Goal: Task Accomplishment & Management: Manage account settings

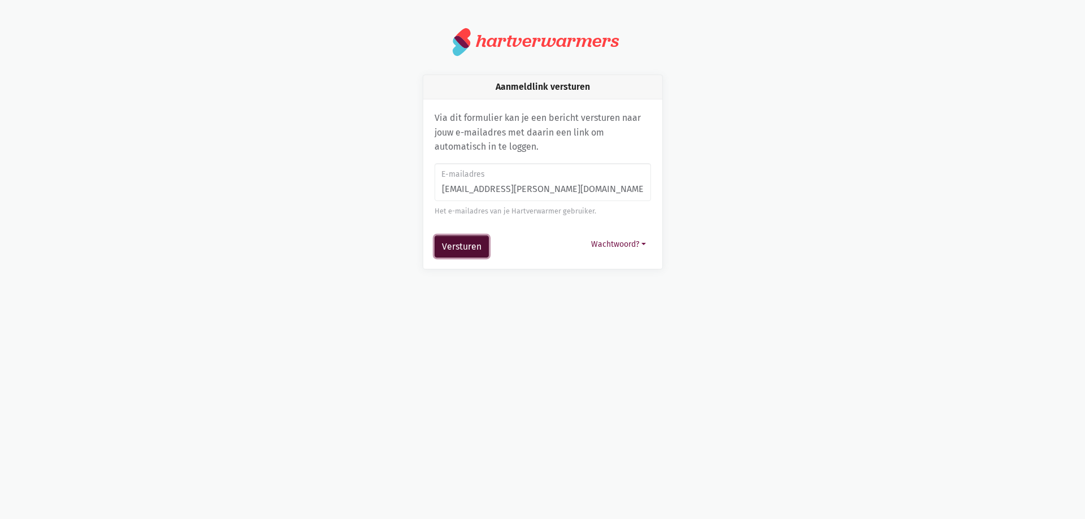
click at [467, 237] on button "Versturen" at bounding box center [461, 247] width 54 height 23
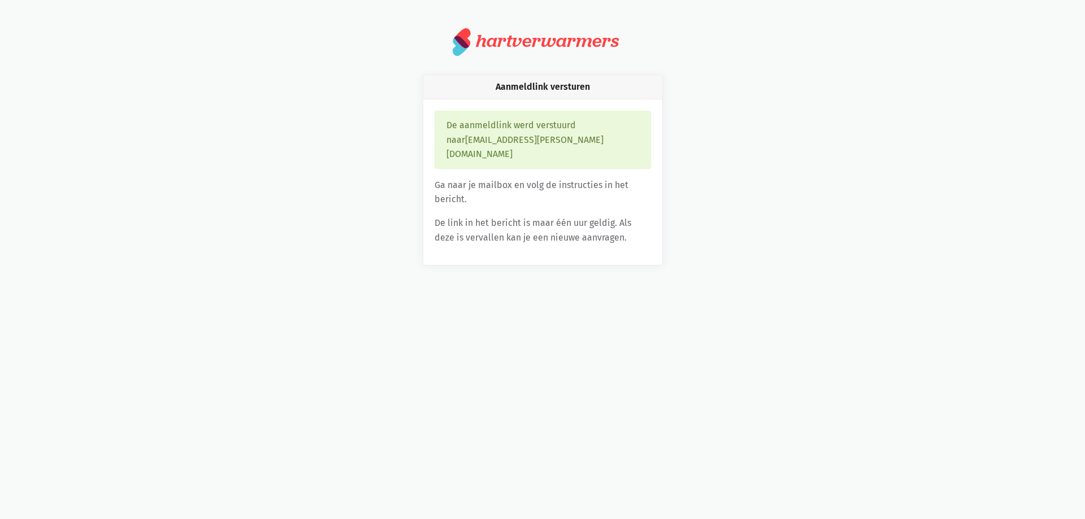
click at [519, 86] on div "Aanmeldlink versturen" at bounding box center [542, 87] width 239 height 24
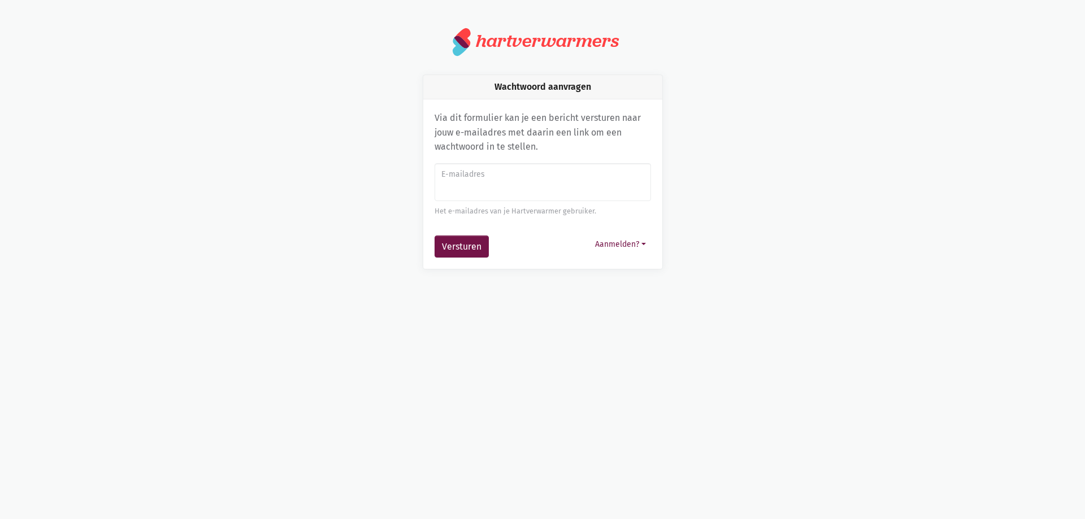
click at [503, 195] on input "E-mailadres" at bounding box center [542, 182] width 216 height 38
type input "[EMAIL_ADDRESS][PERSON_NAME][DOMAIN_NAME]"
click at [466, 238] on button "Versturen" at bounding box center [461, 247] width 54 height 23
